Goal: Task Accomplishment & Management: Complete application form

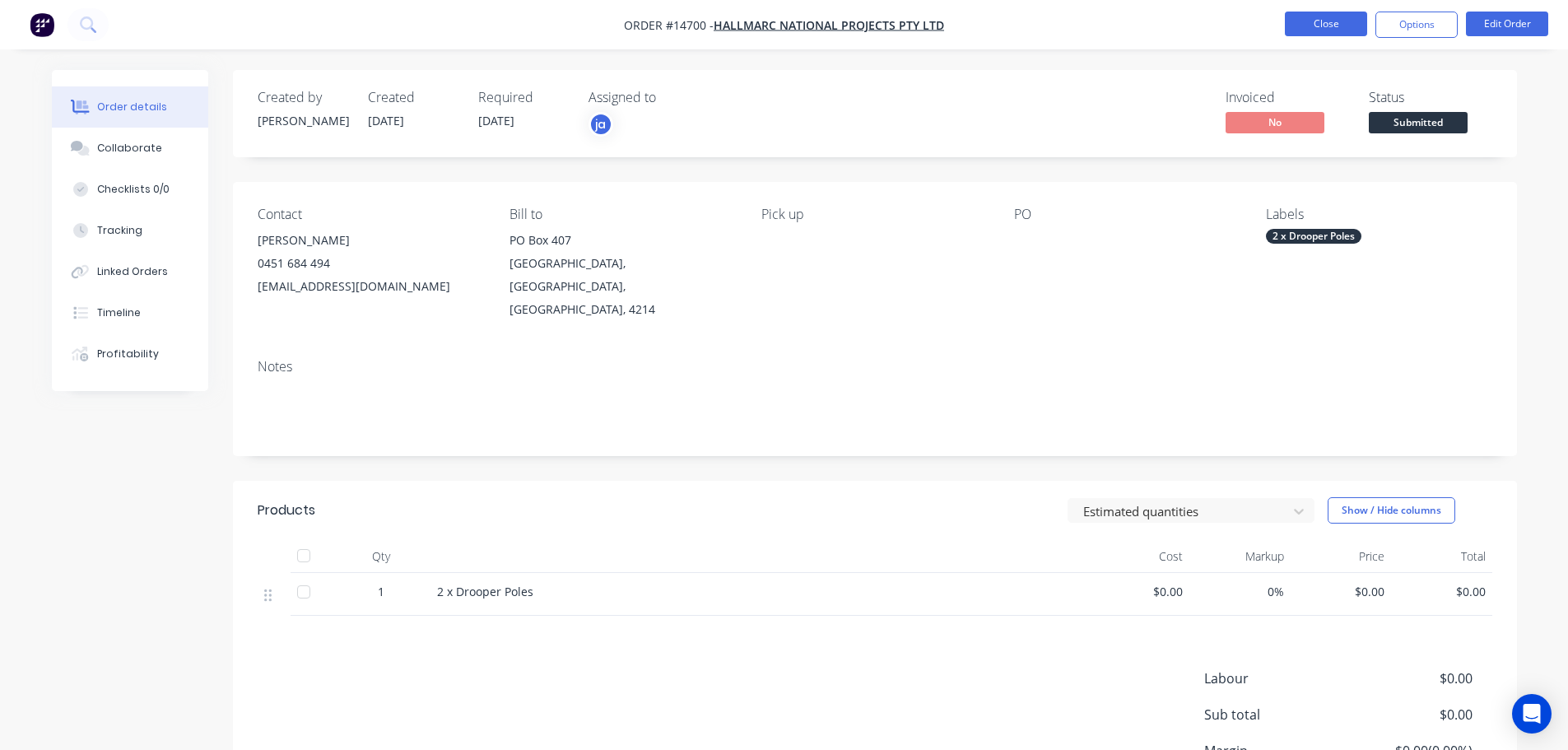
click at [1315, 19] on button "Close" at bounding box center [1326, 24] width 82 height 25
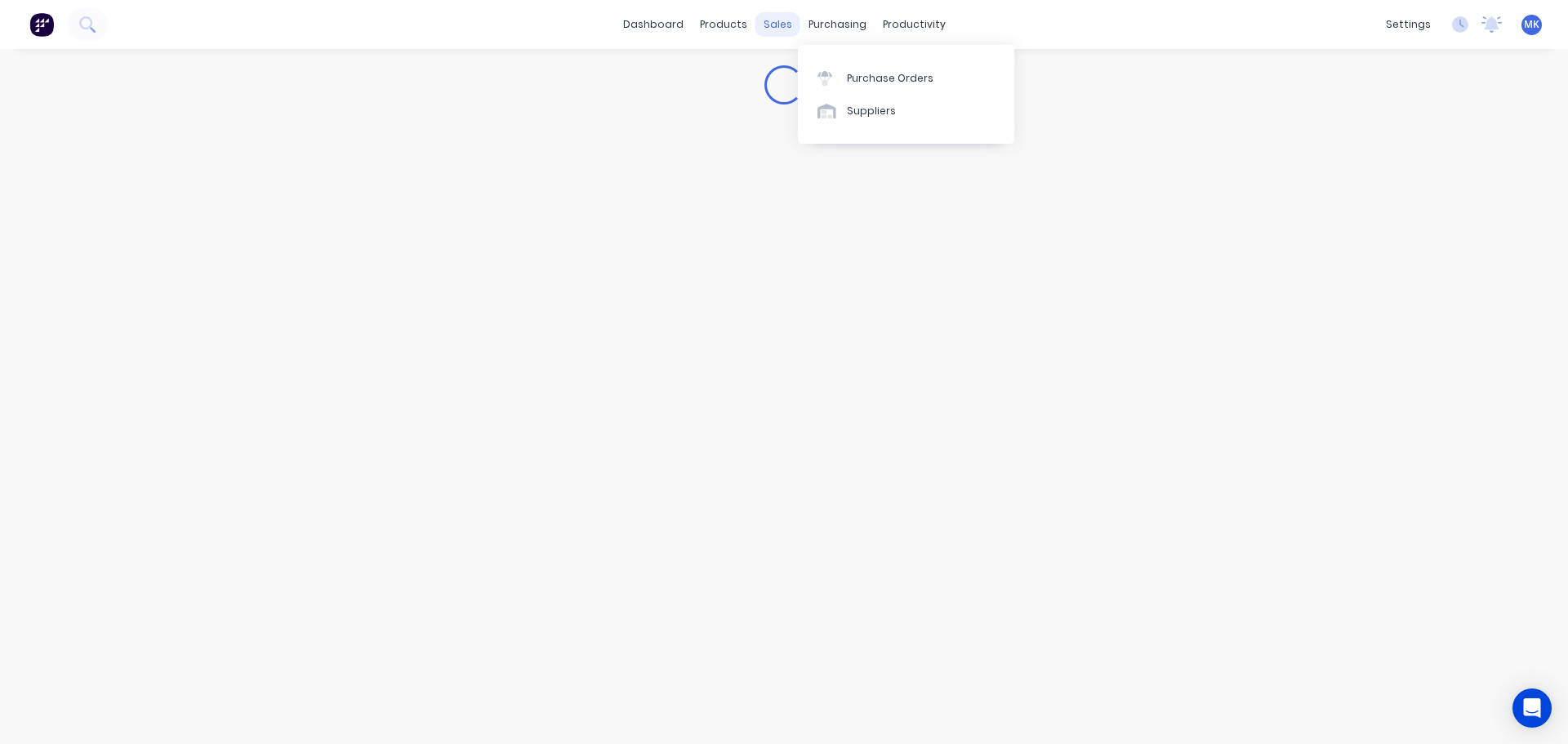
click at [785, 14] on div "sales" at bounding box center [778, 25] width 45 height 25
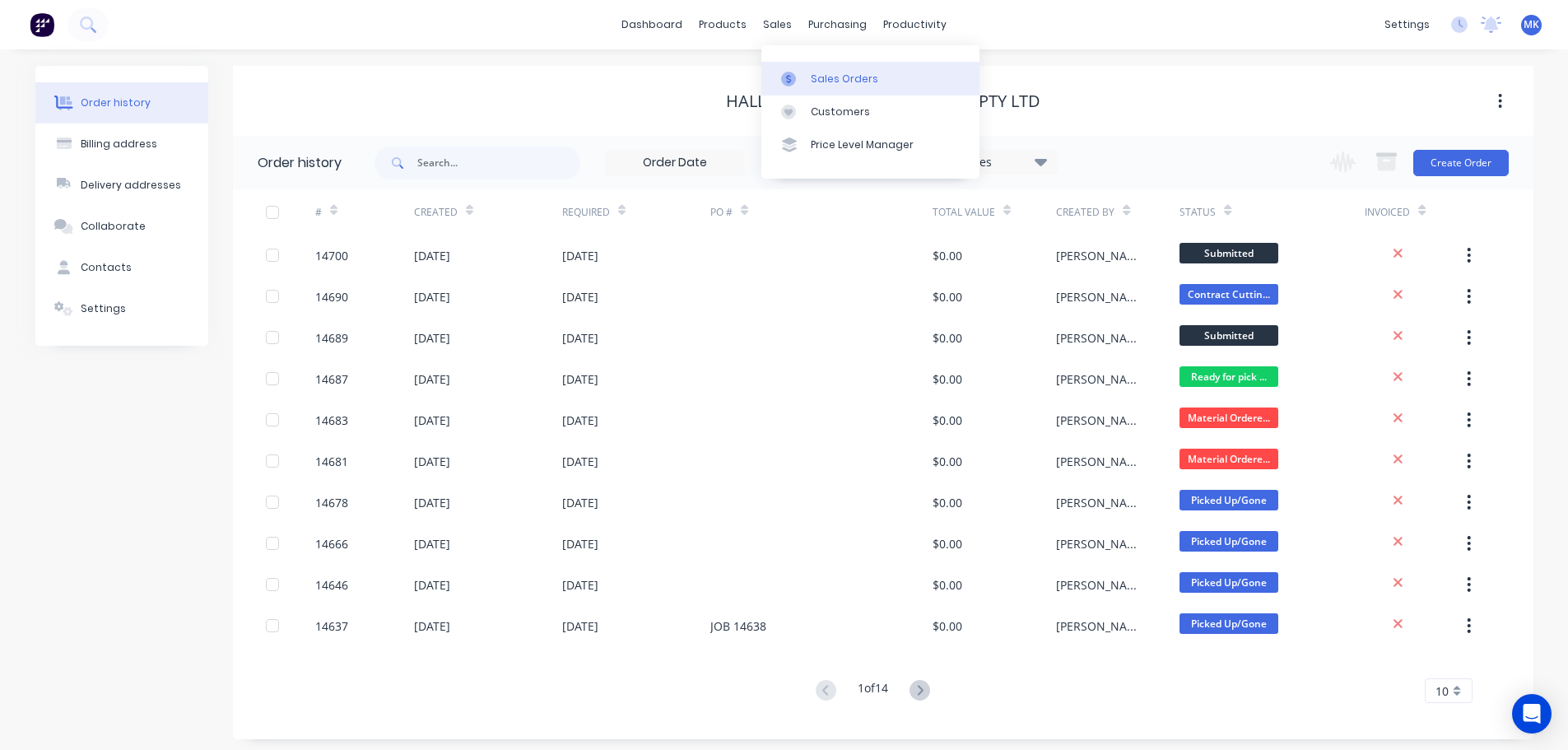
click at [830, 89] on link "Sales Orders" at bounding box center [871, 78] width 218 height 33
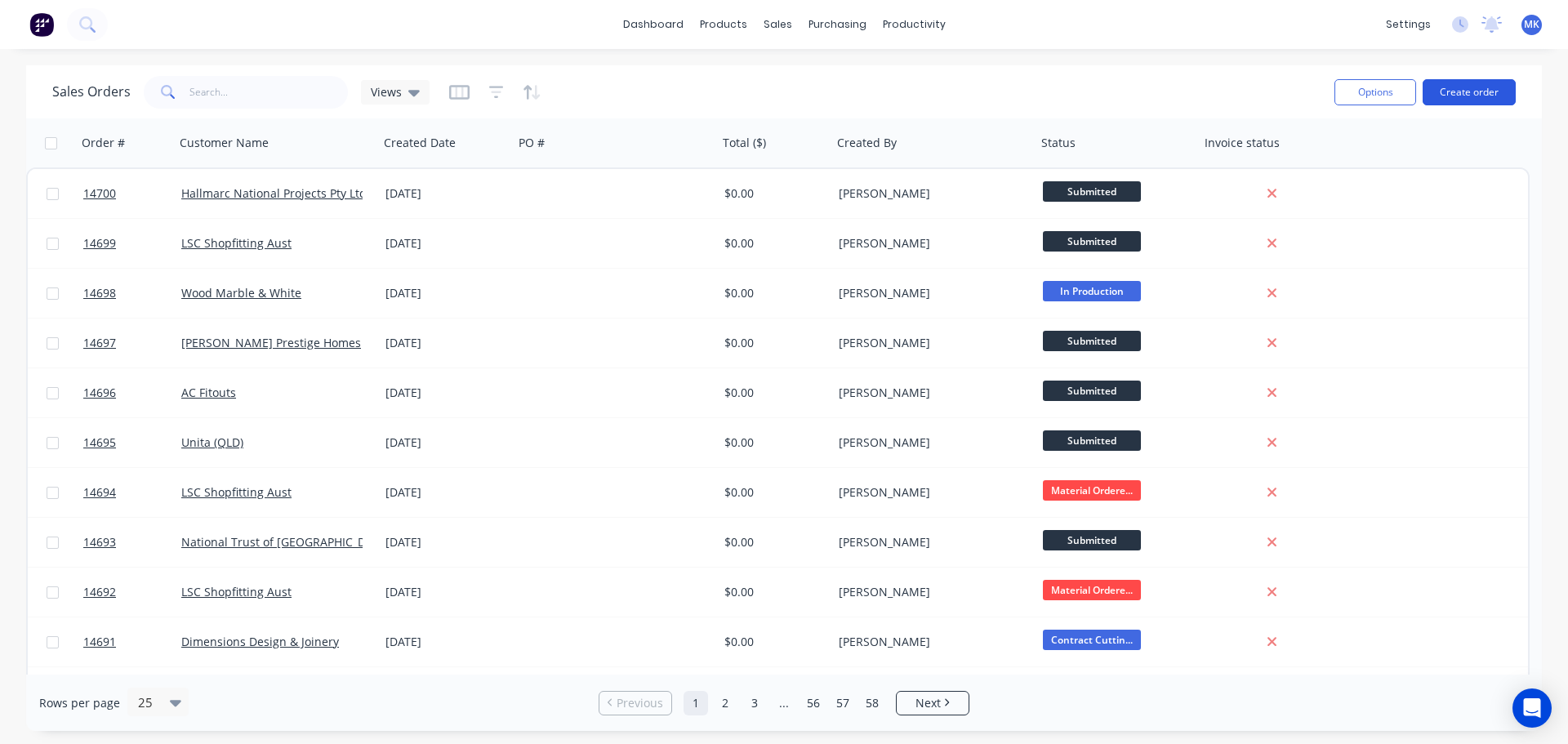
click at [1465, 90] on button "Create order" at bounding box center [1469, 92] width 93 height 26
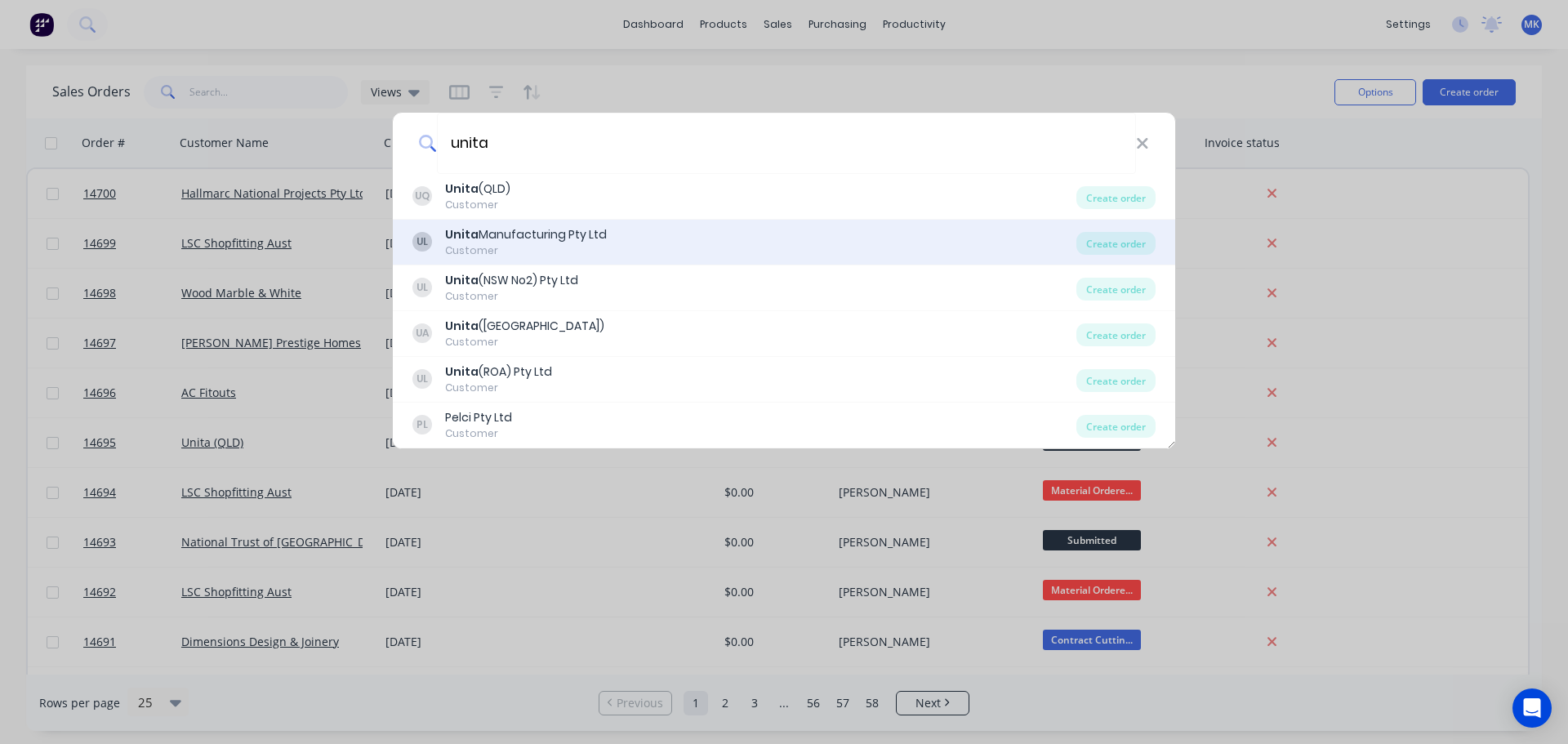
type input "unita"
click at [620, 247] on div "UL Unita Manufacturing Pty Ltd Customer" at bounding box center [745, 242] width 664 height 32
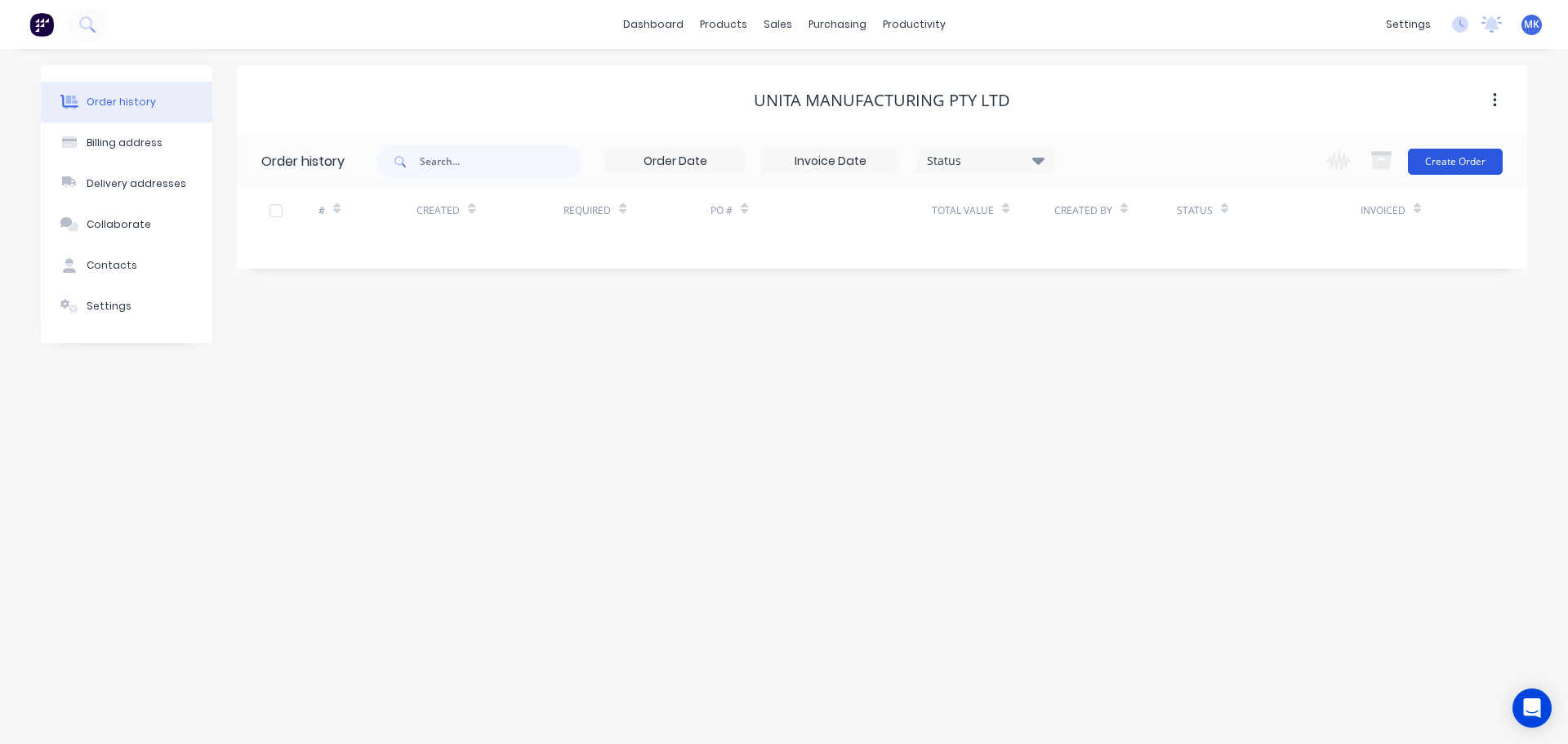
click at [1475, 150] on button "Create Order" at bounding box center [1455, 162] width 95 height 26
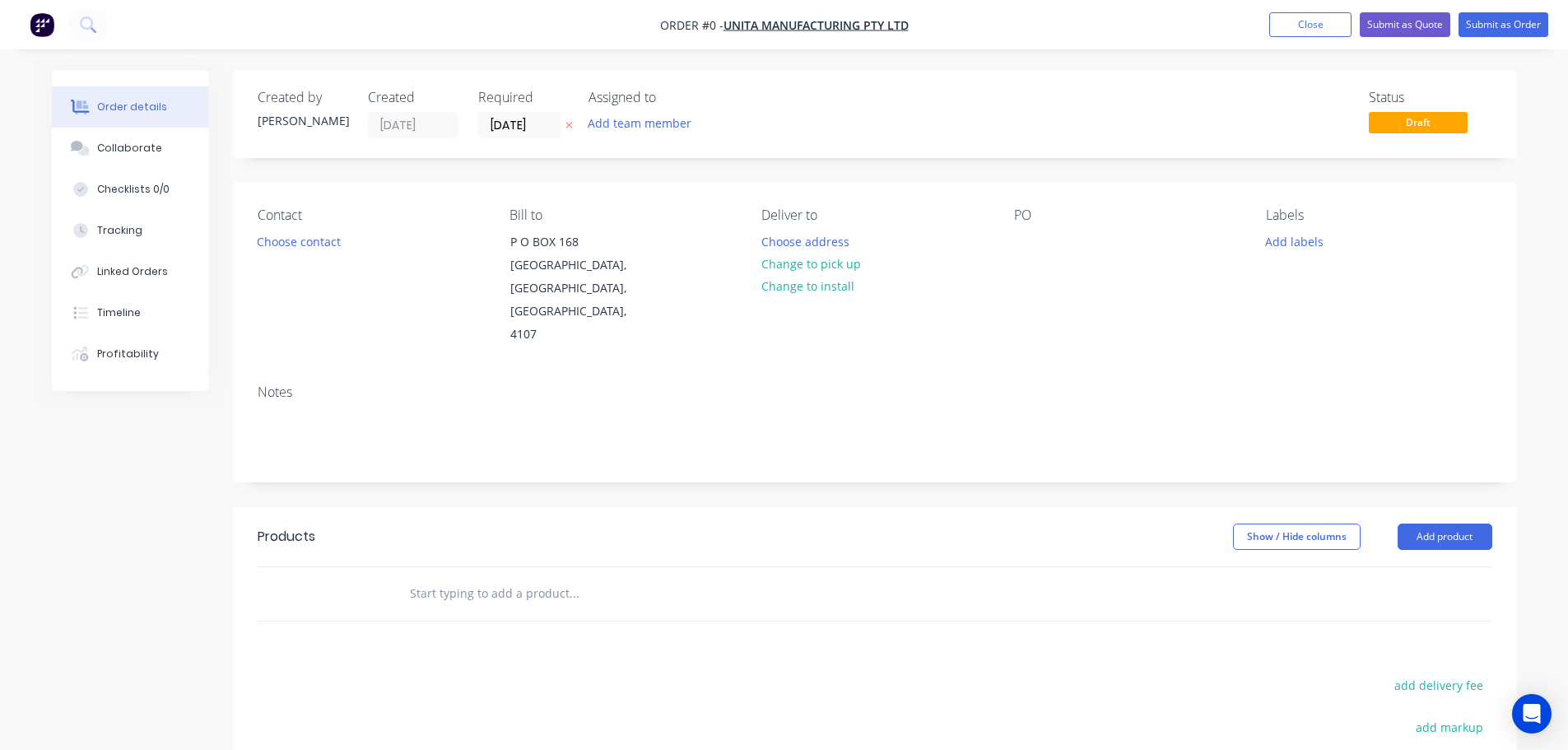
click at [678, 122] on button "Add team member" at bounding box center [638, 123] width 121 height 22
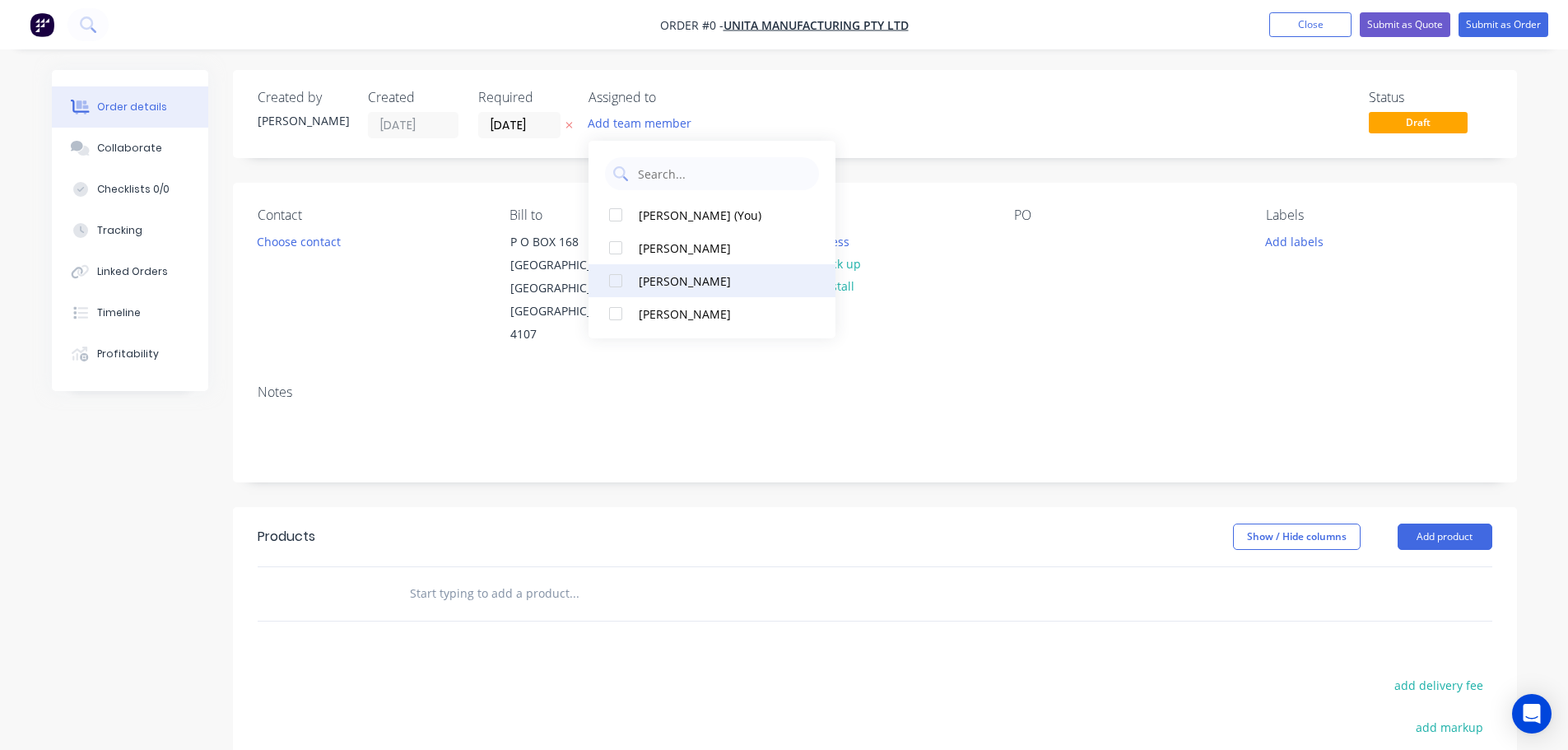
click at [705, 287] on div "[PERSON_NAME]" at bounding box center [722, 281] width 165 height 17
click at [322, 230] on div "Order details Collaborate Checklists 0/0 Tracking Linked Orders Timeline Profit…" at bounding box center [785, 555] width 1498 height 971
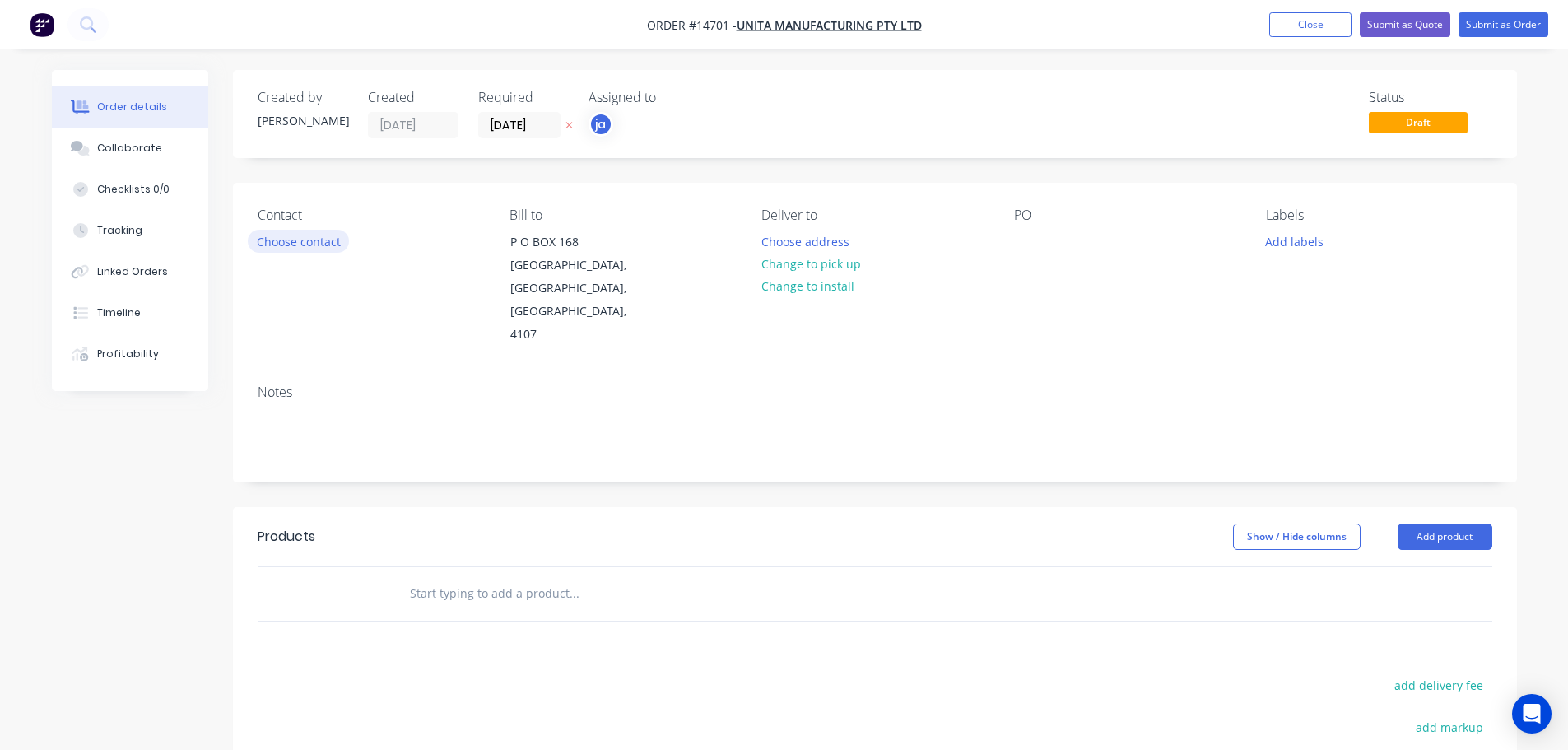
click at [323, 234] on button "Choose contact" at bounding box center [299, 241] width 102 height 22
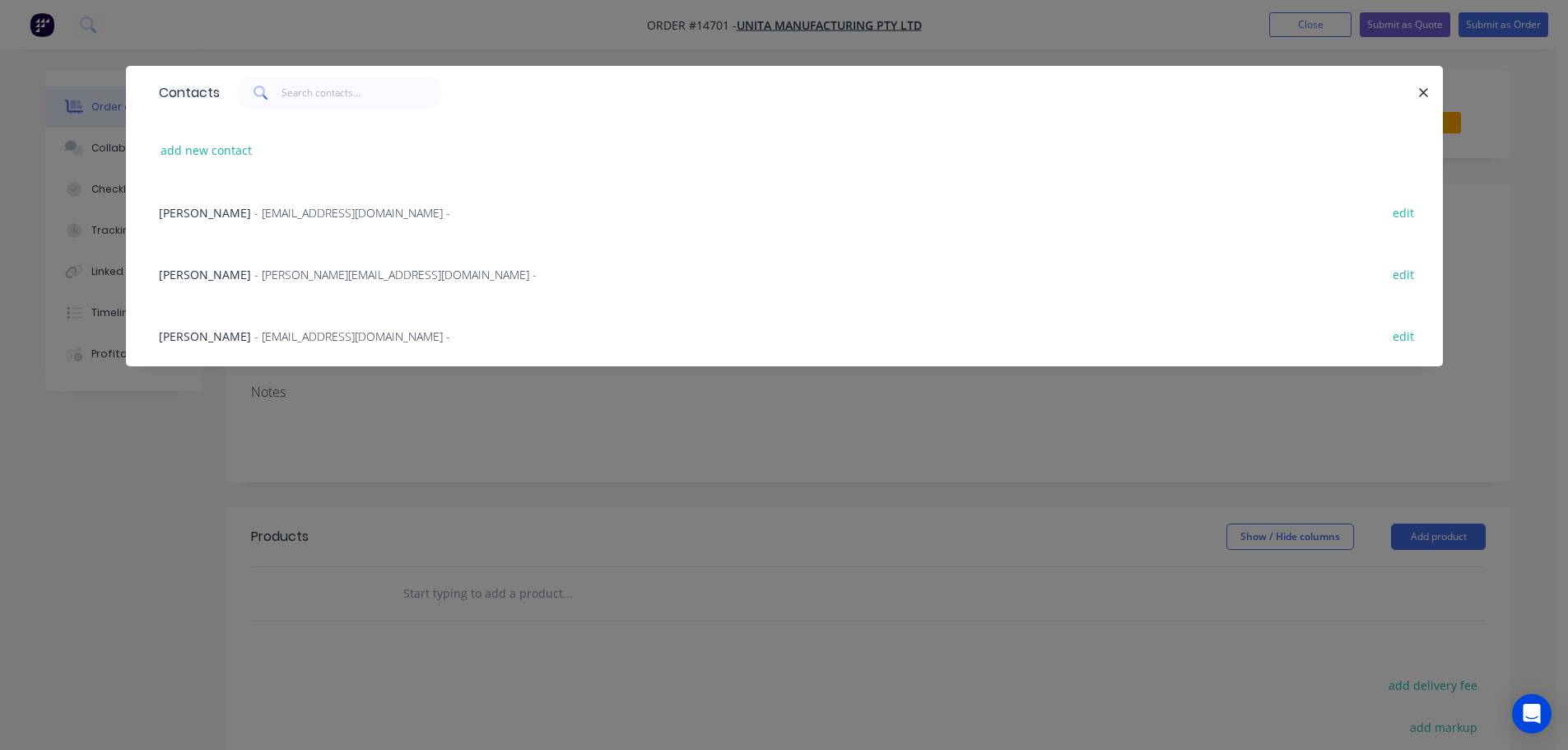
click at [255, 272] on span "- [PERSON_NAME][EMAIL_ADDRESS][DOMAIN_NAME] -" at bounding box center [395, 274] width 282 height 16
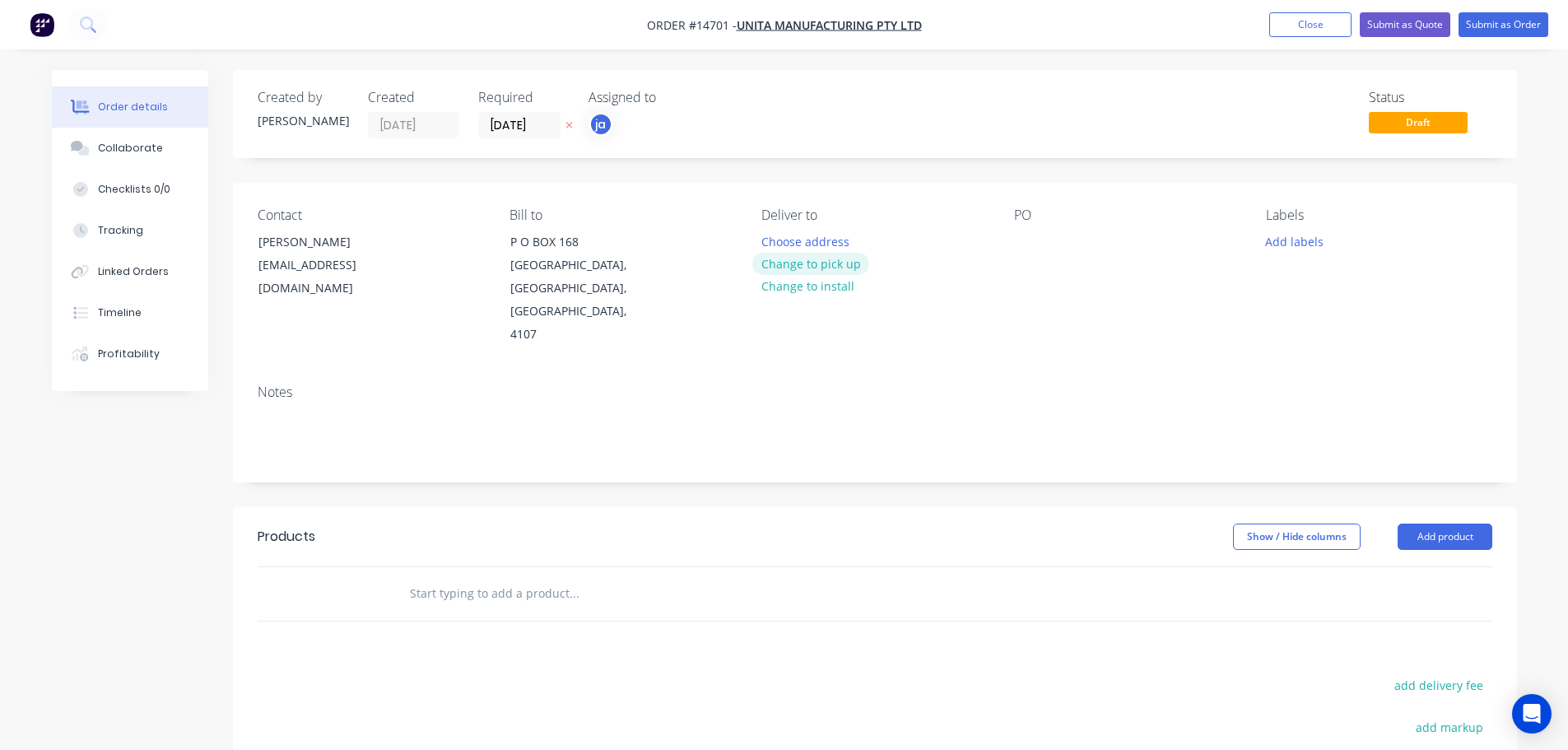
click at [818, 253] on button "Change to pick up" at bounding box center [811, 264] width 117 height 22
click at [1314, 228] on div "Labels Add labels" at bounding box center [1378, 276] width 226 height 139
click at [1312, 234] on button "Add labels" at bounding box center [1294, 241] width 76 height 22
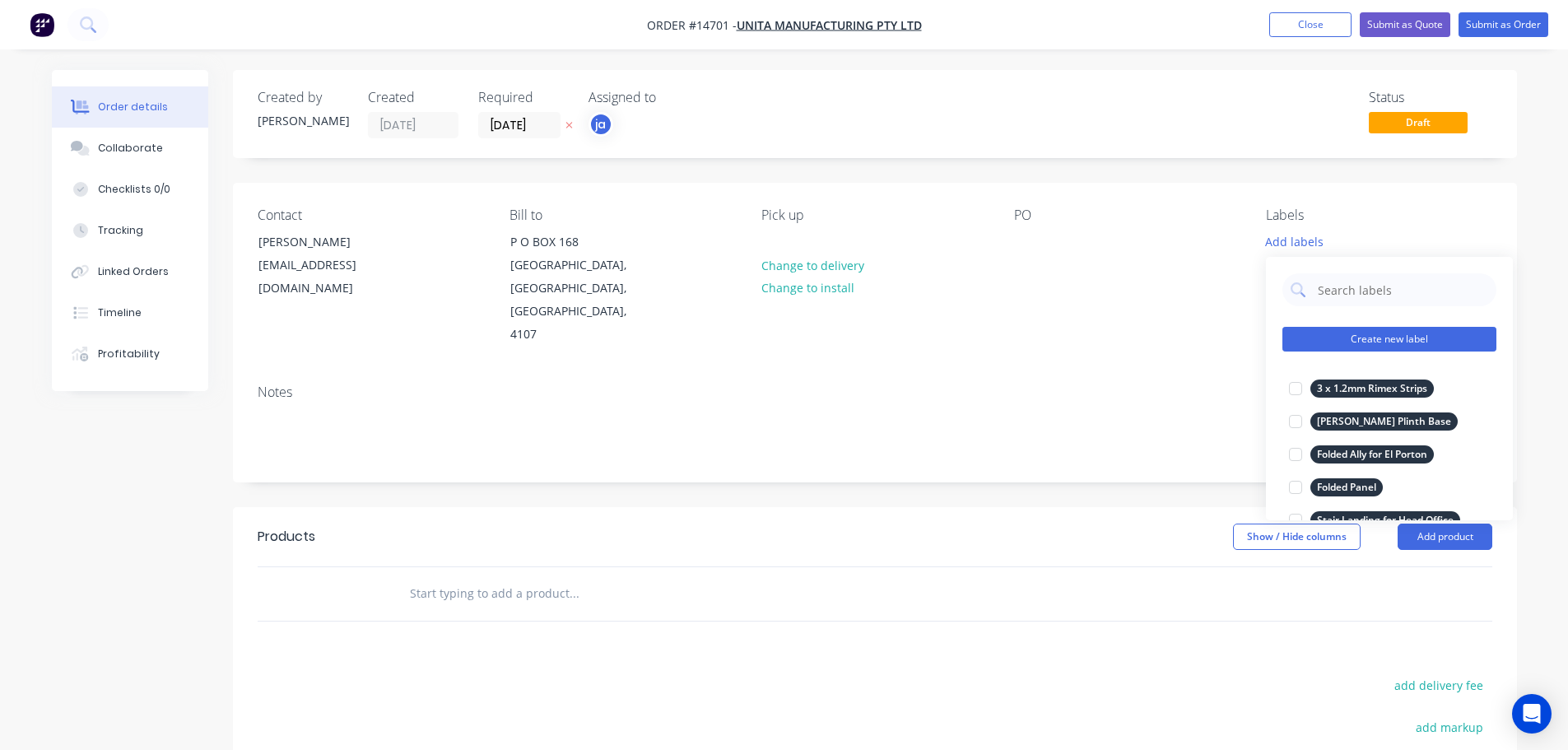
click at [1390, 333] on button "Create new label" at bounding box center [1389, 340] width 214 height 25
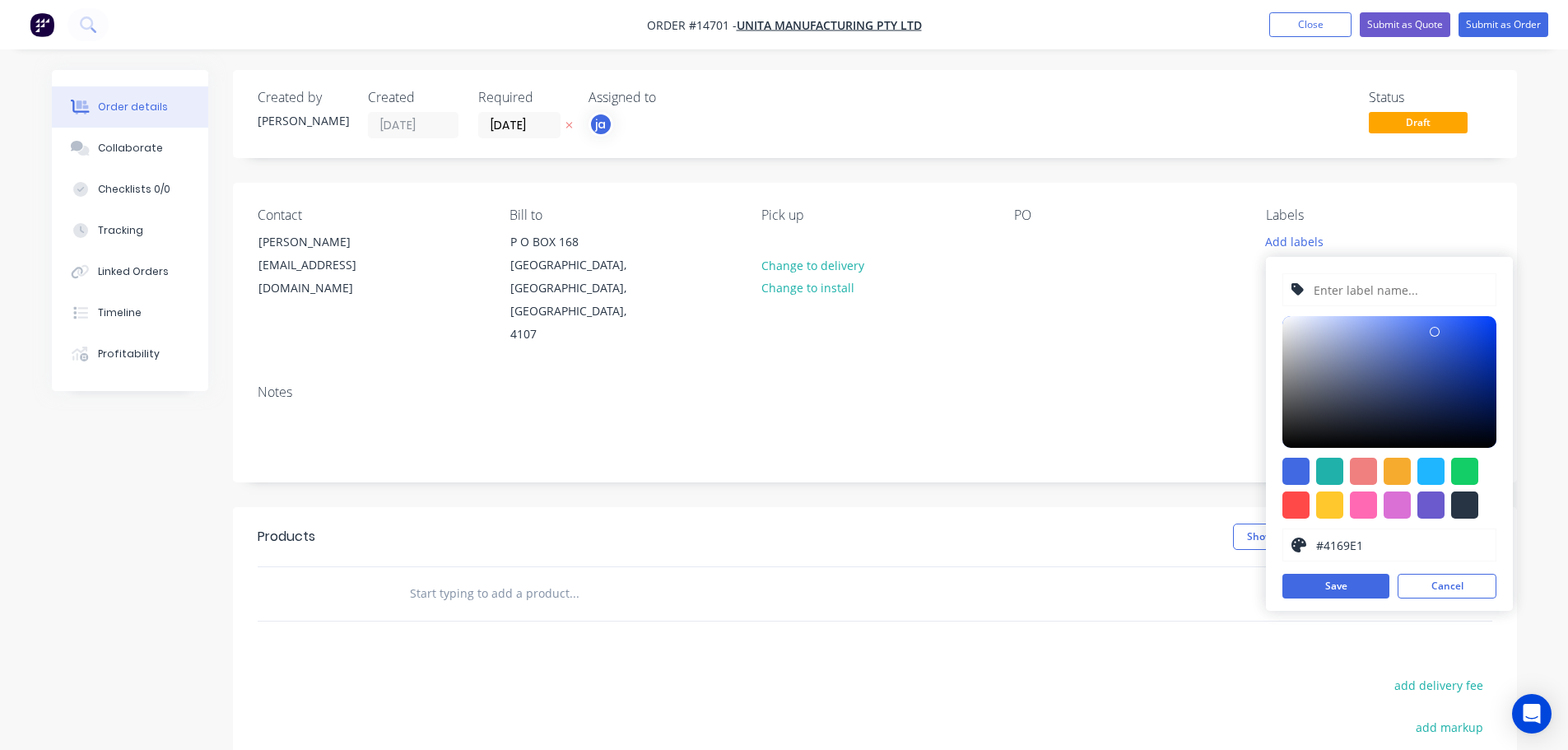
click at [1461, 494] on div at bounding box center [1465, 505] width 27 height 27
type input "#273444"
click at [1400, 278] on input "text" at bounding box center [1400, 290] width 176 height 32
paste input "S/S Laser Cut Top"
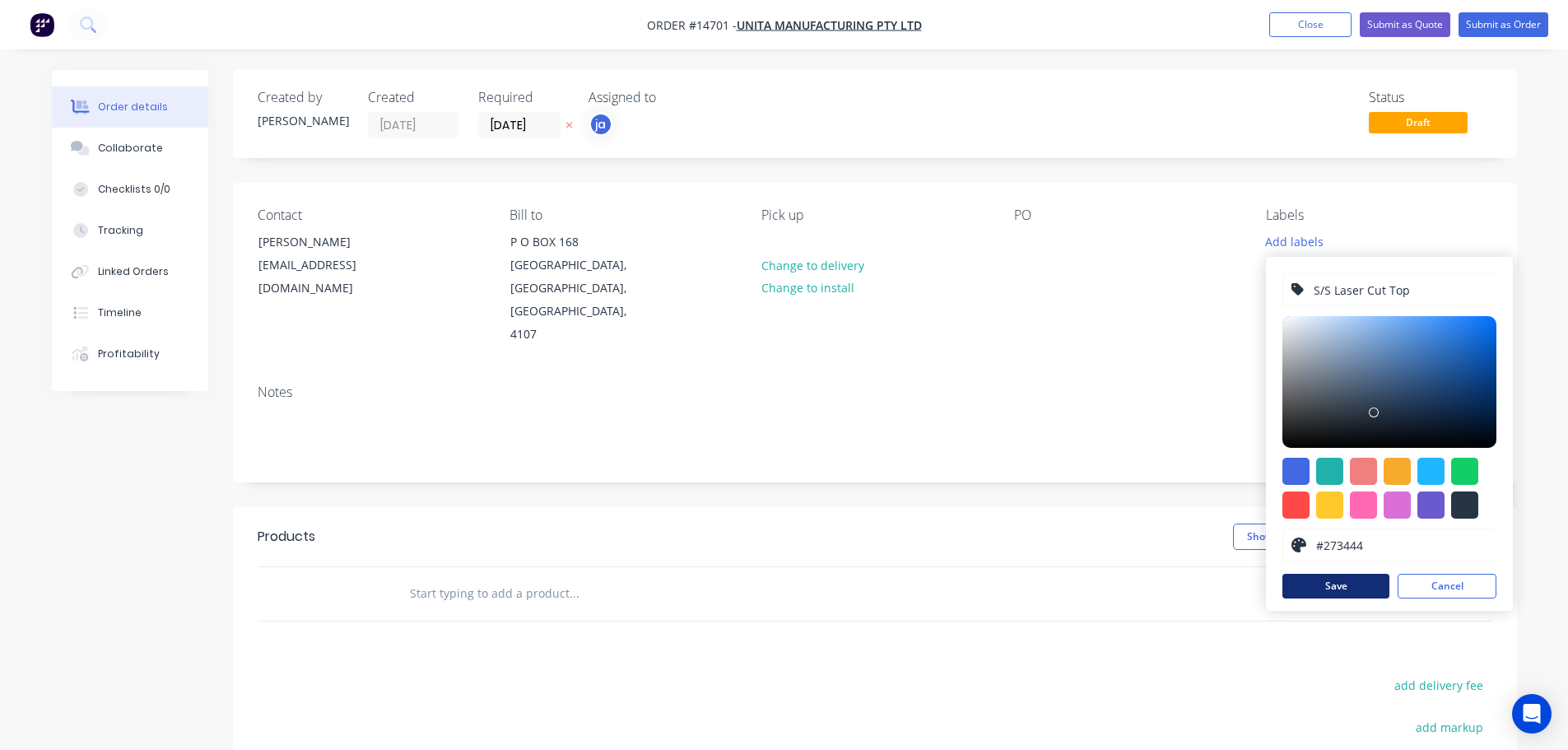
type input "S/S Laser Cut Top"
click at [1336, 595] on button "Save" at bounding box center [1336, 586] width 107 height 25
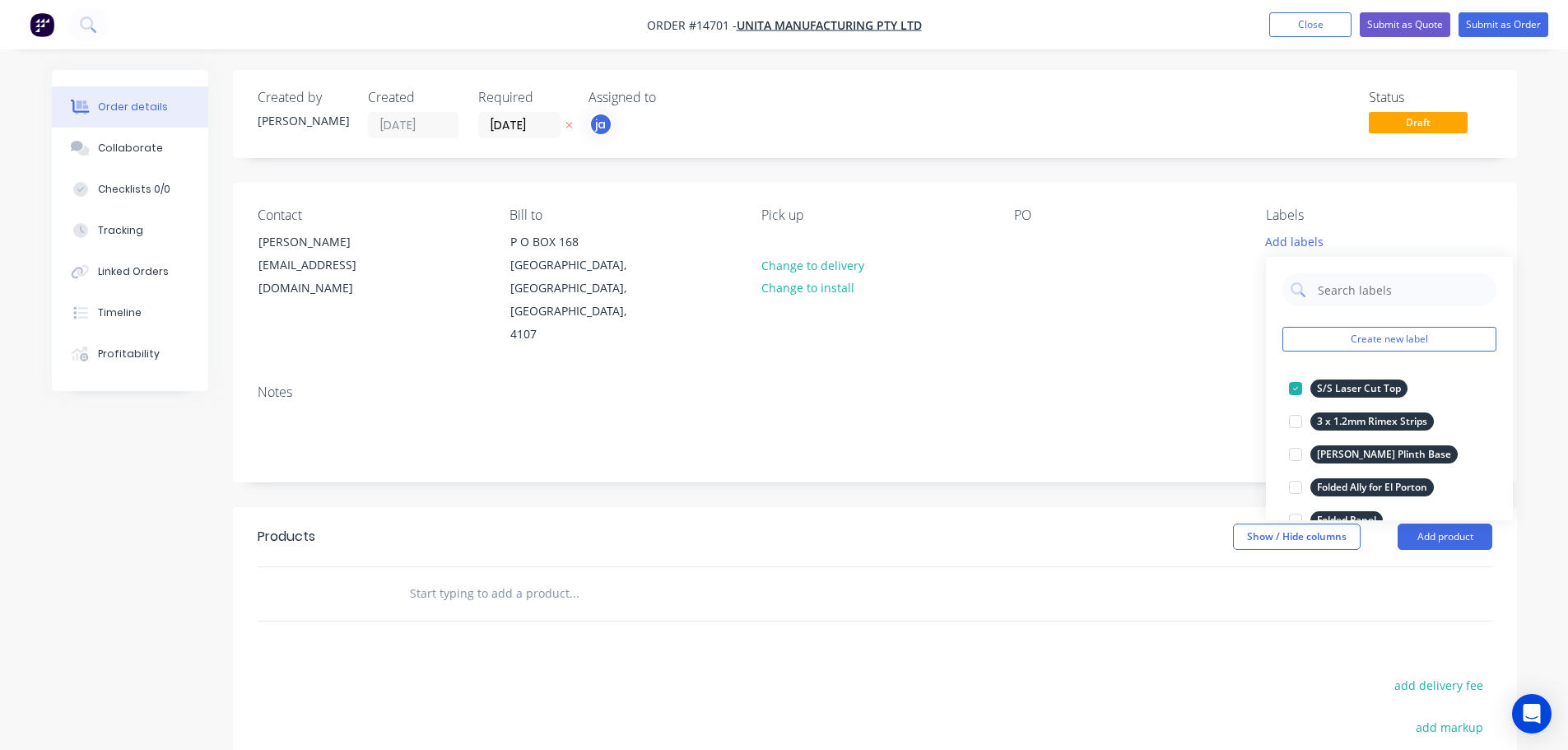
click at [484, 577] on input "text" at bounding box center [574, 594] width 330 height 33
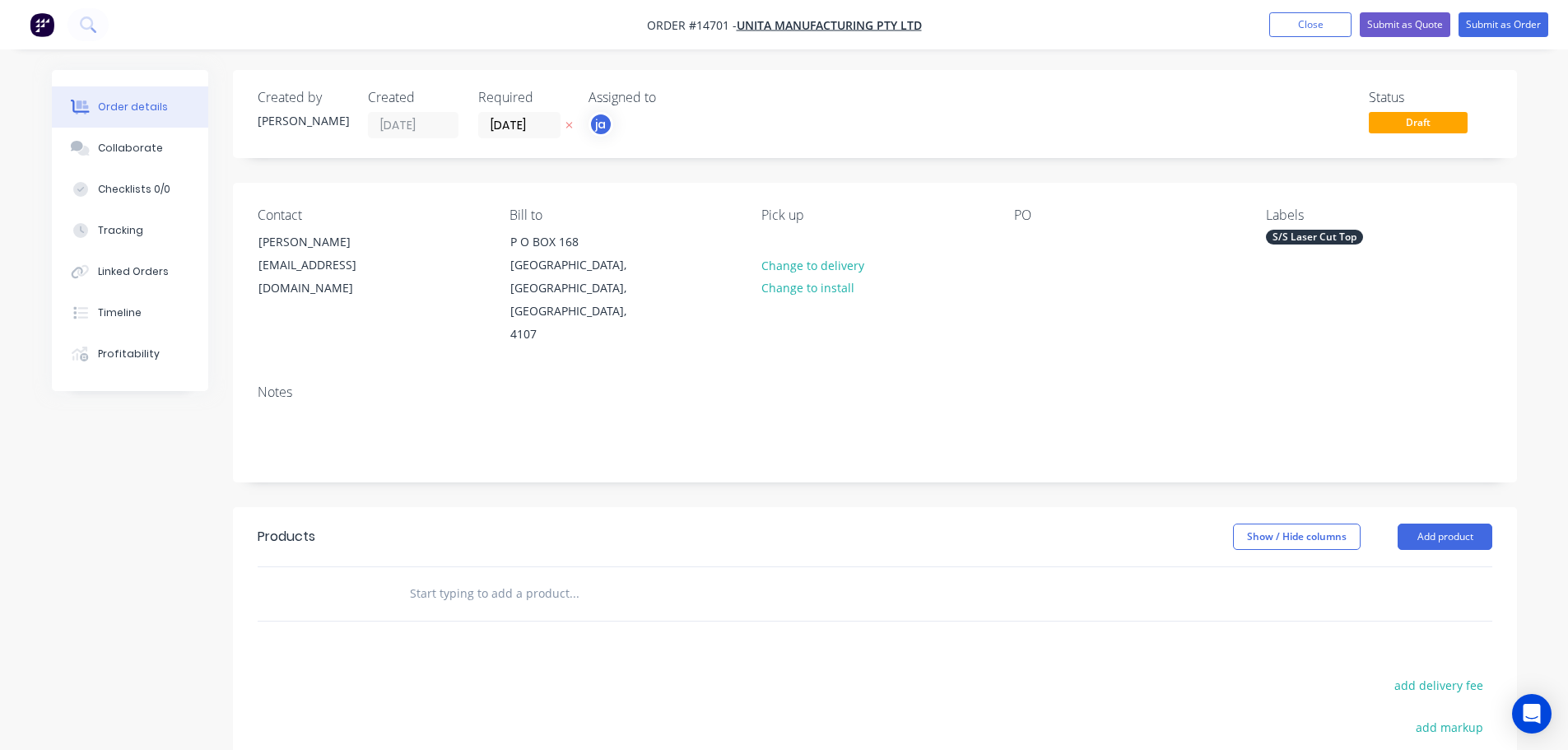
paste input "S/S Laser Cut Top"
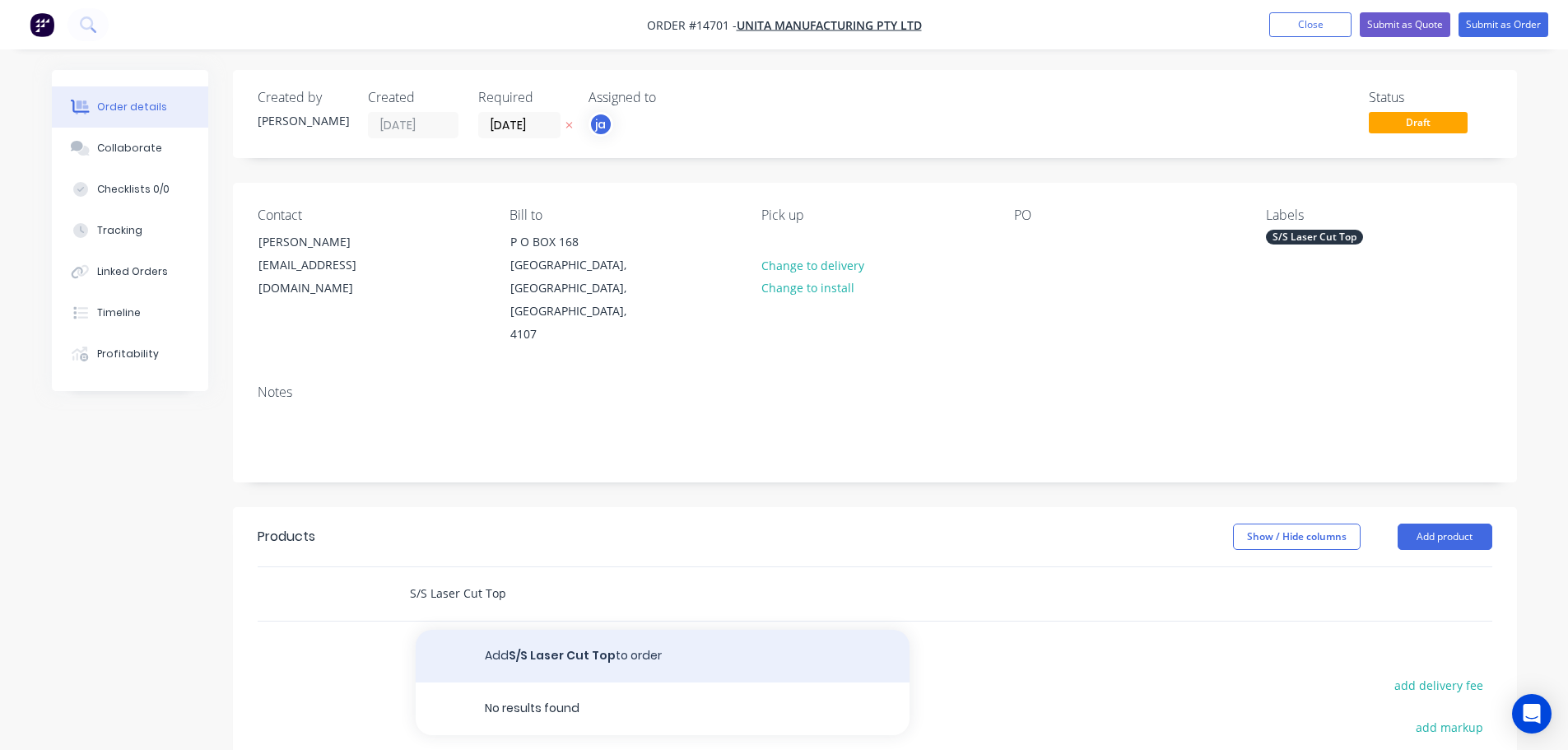
type input "S/S Laser Cut Top"
click at [476, 630] on button "Add S/S Laser Cut Top to order" at bounding box center [663, 656] width 494 height 52
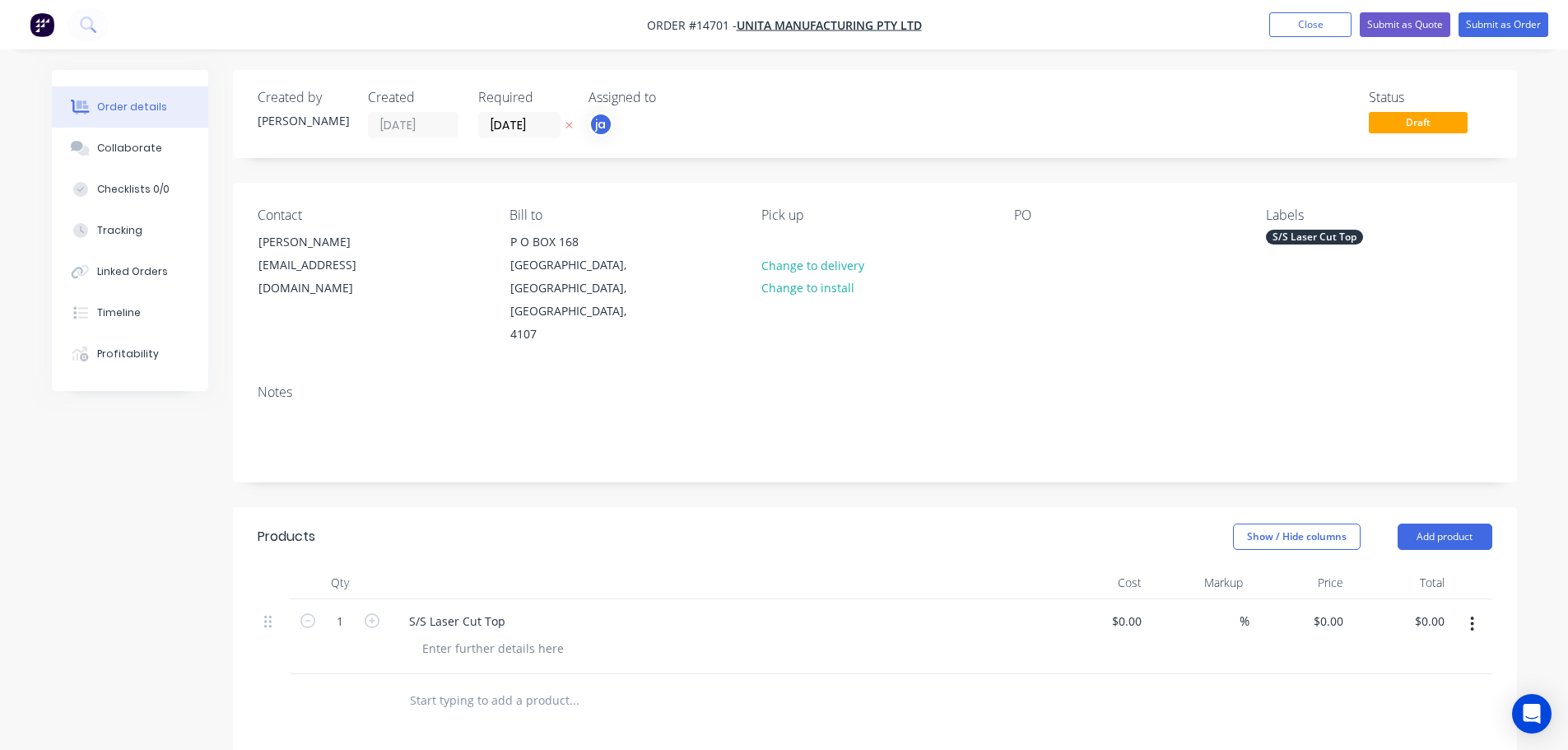
click at [1495, 11] on nav "Order #14701 - Unita Manufacturing Pty Ltd Add product Close Submit as Quote Su…" at bounding box center [784, 24] width 1568 height 49
click at [1489, 19] on button "Submit as Order" at bounding box center [1504, 25] width 90 height 25
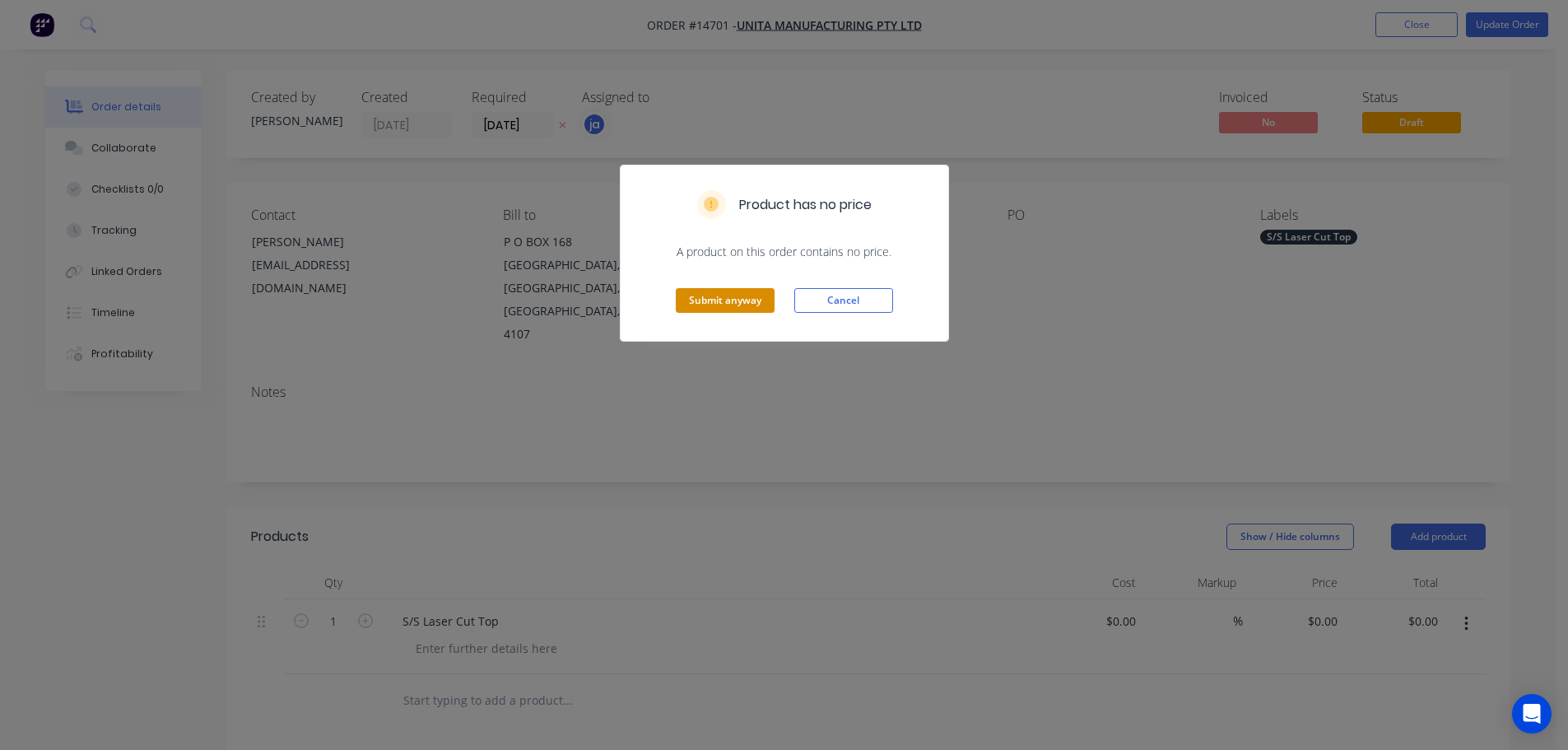
click at [712, 304] on button "Submit anyway" at bounding box center [725, 300] width 99 height 25
